Goal: Information Seeking & Learning: Learn about a topic

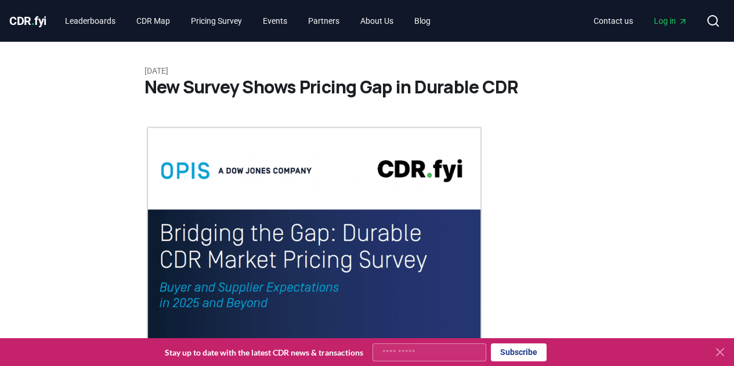
scroll to position [81, 0]
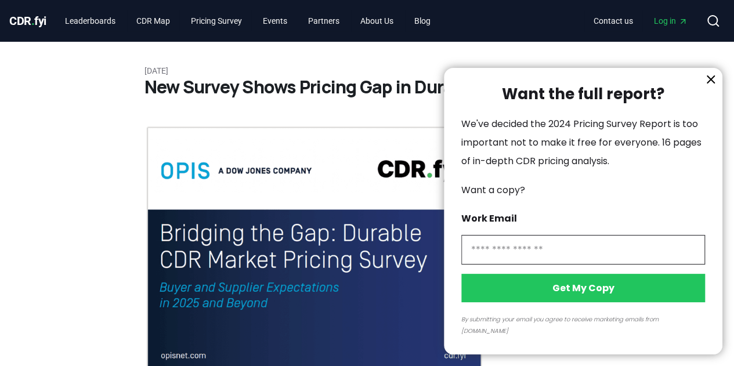
click at [707, 86] on icon "information" at bounding box center [711, 80] width 14 height 14
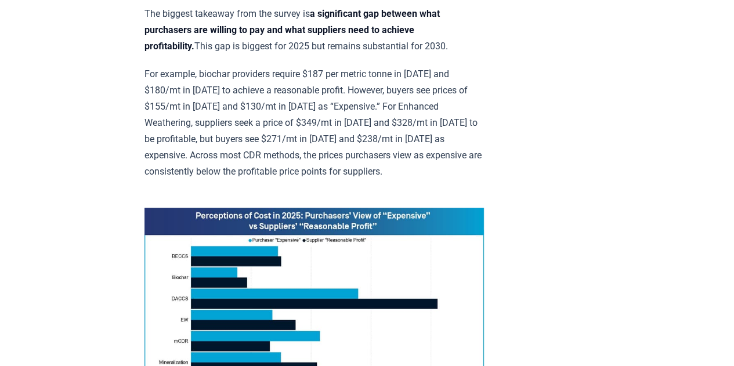
scroll to position [670, 0]
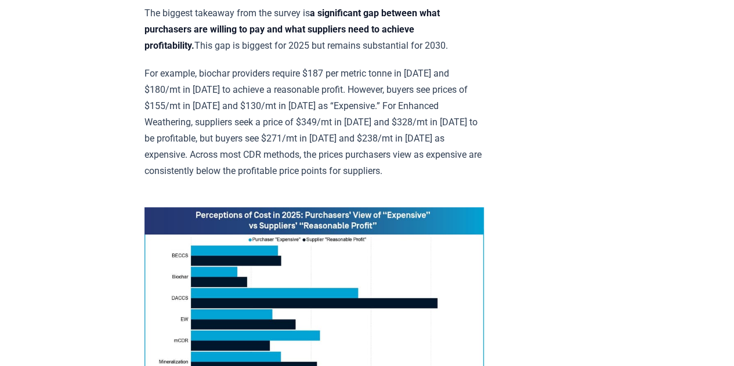
click at [304, 140] on p "For example, biochar providers require $187 per metric tonne in [DATE] and $180…" at bounding box center [315, 123] width 340 height 114
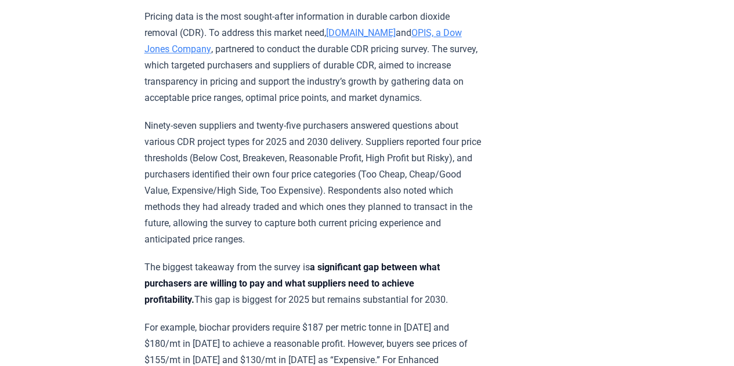
scroll to position [398, 0]
